Goal: Information Seeking & Learning: Learn about a topic

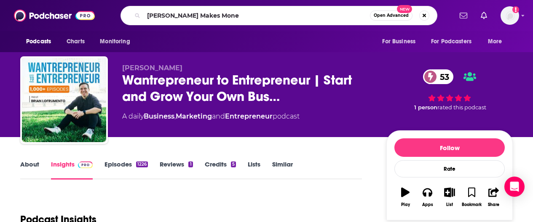
type input "[PERSON_NAME] Makes Money"
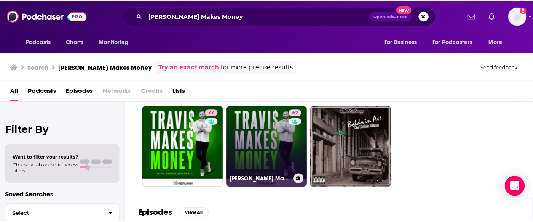
scroll to position [6, 0]
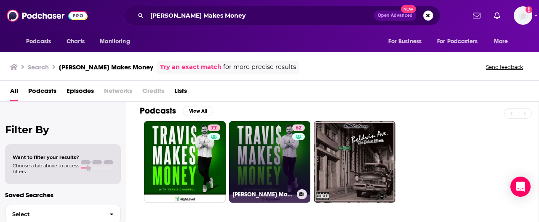
click at [264, 152] on link "62 [PERSON_NAME] Makes Money" at bounding box center [270, 162] width 82 height 82
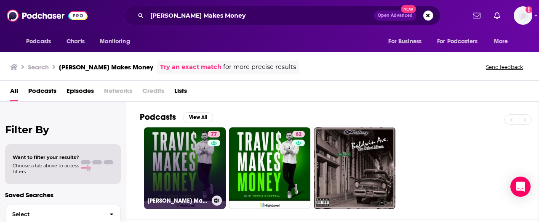
click at [204, 160] on link "77 [PERSON_NAME] Makes Money" at bounding box center [185, 169] width 82 height 82
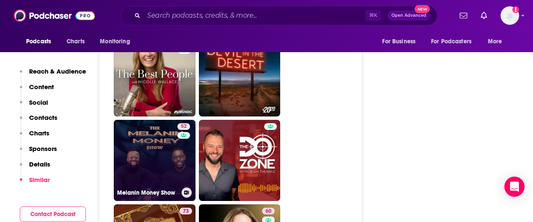
scroll to position [1373, 0]
